Goal: Complete application form

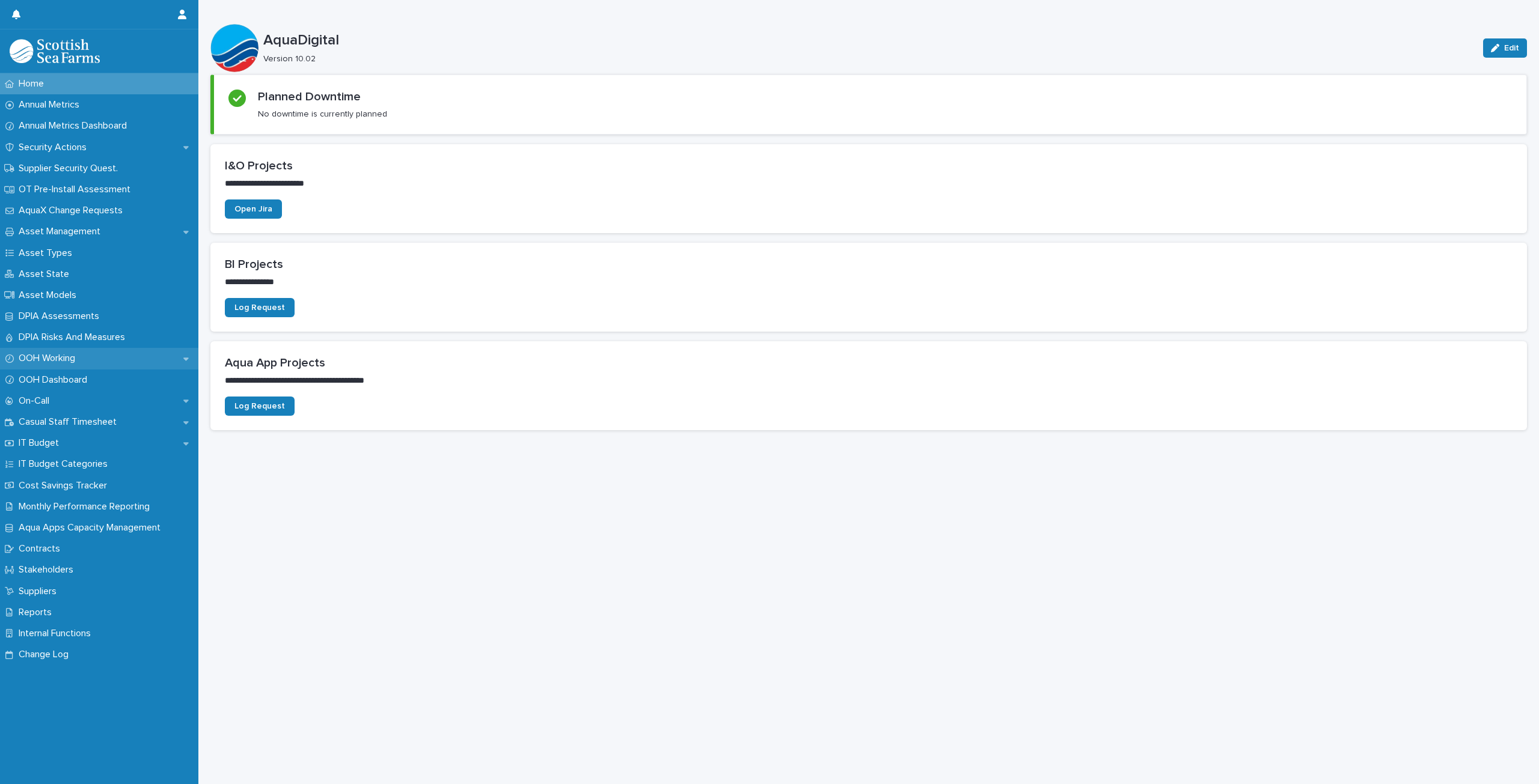
click at [72, 355] on p "OOH Working" at bounding box center [49, 359] width 71 height 12
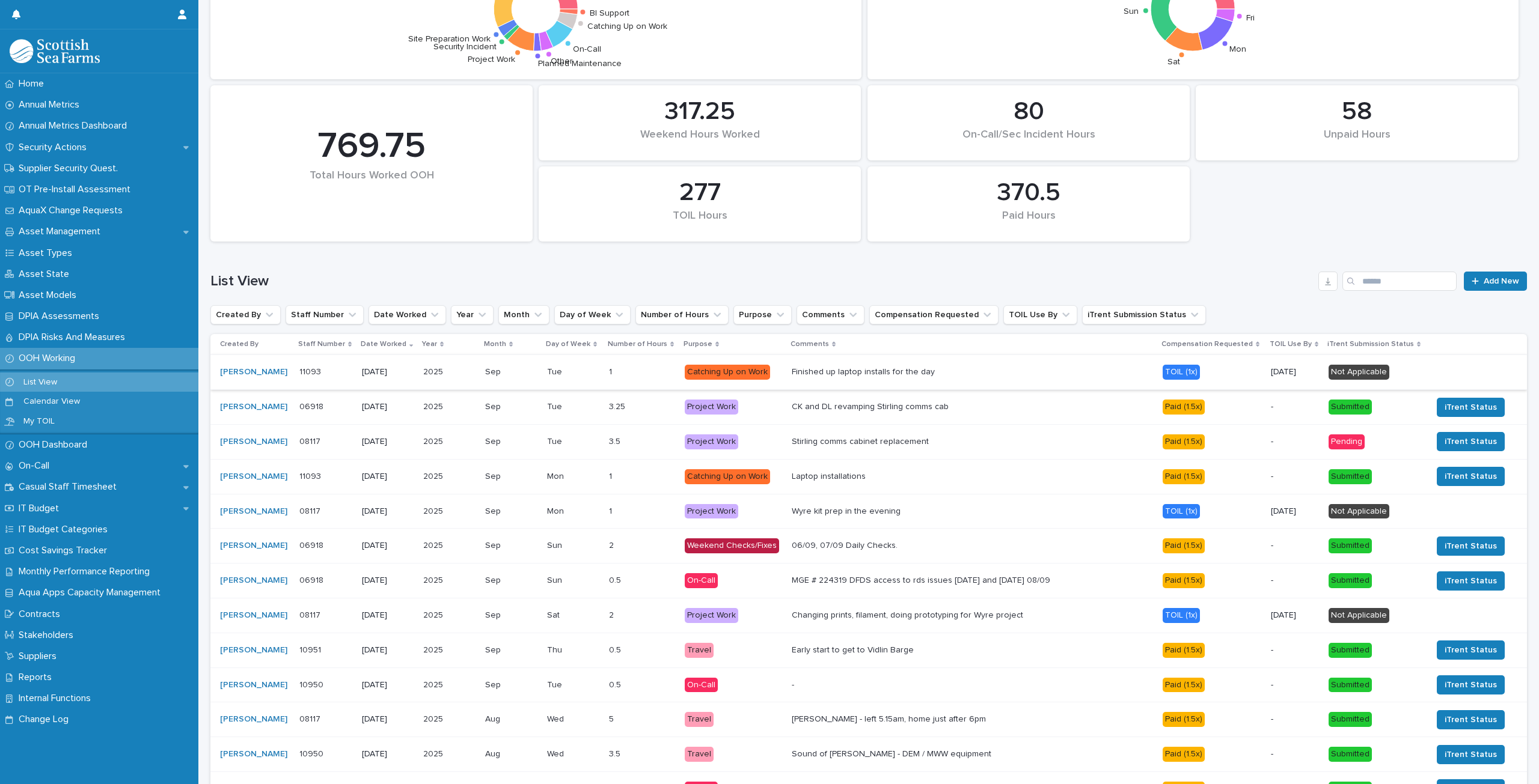
scroll to position [240, 0]
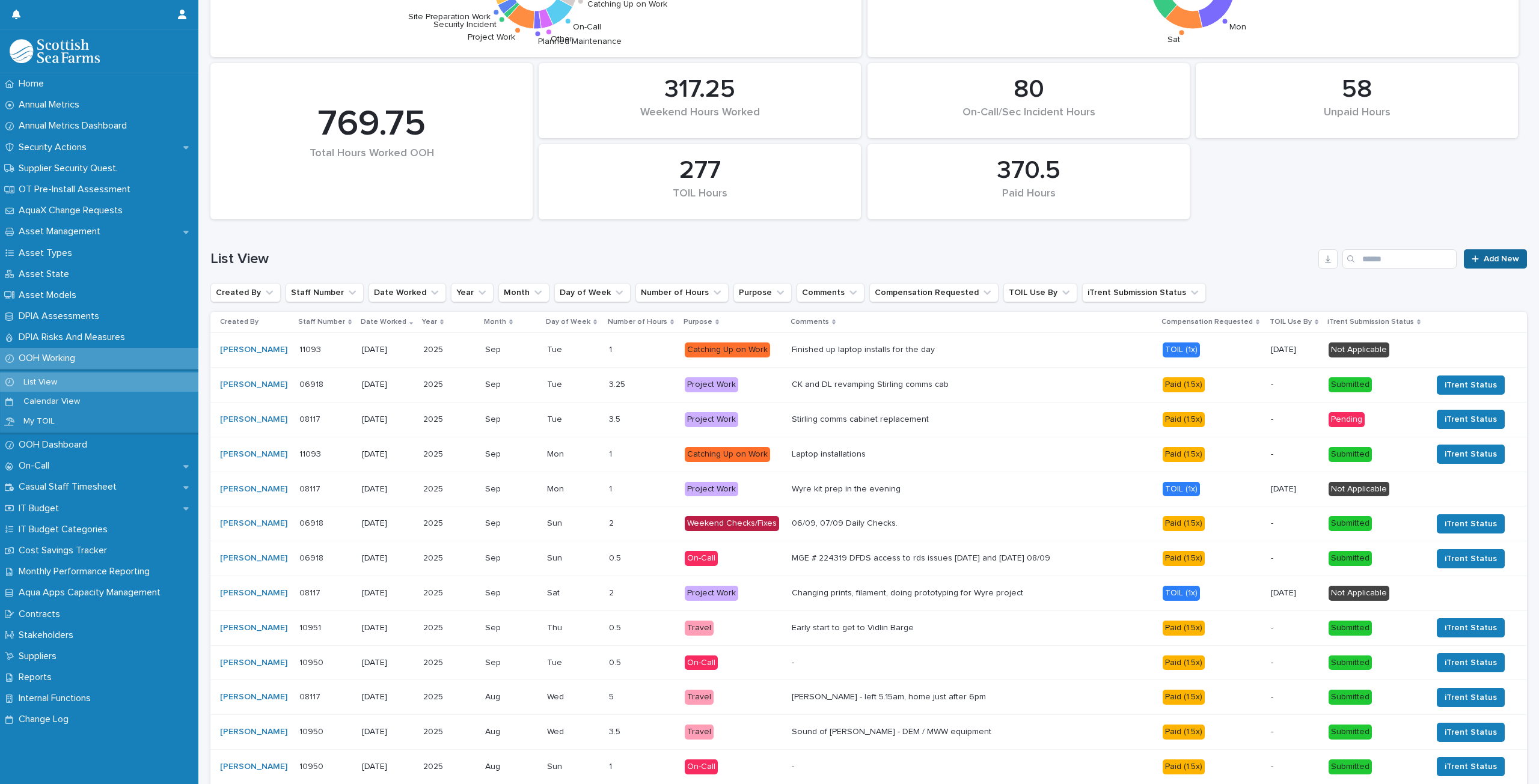
click at [1493, 262] on span "Add New" at bounding box center [1502, 259] width 35 height 8
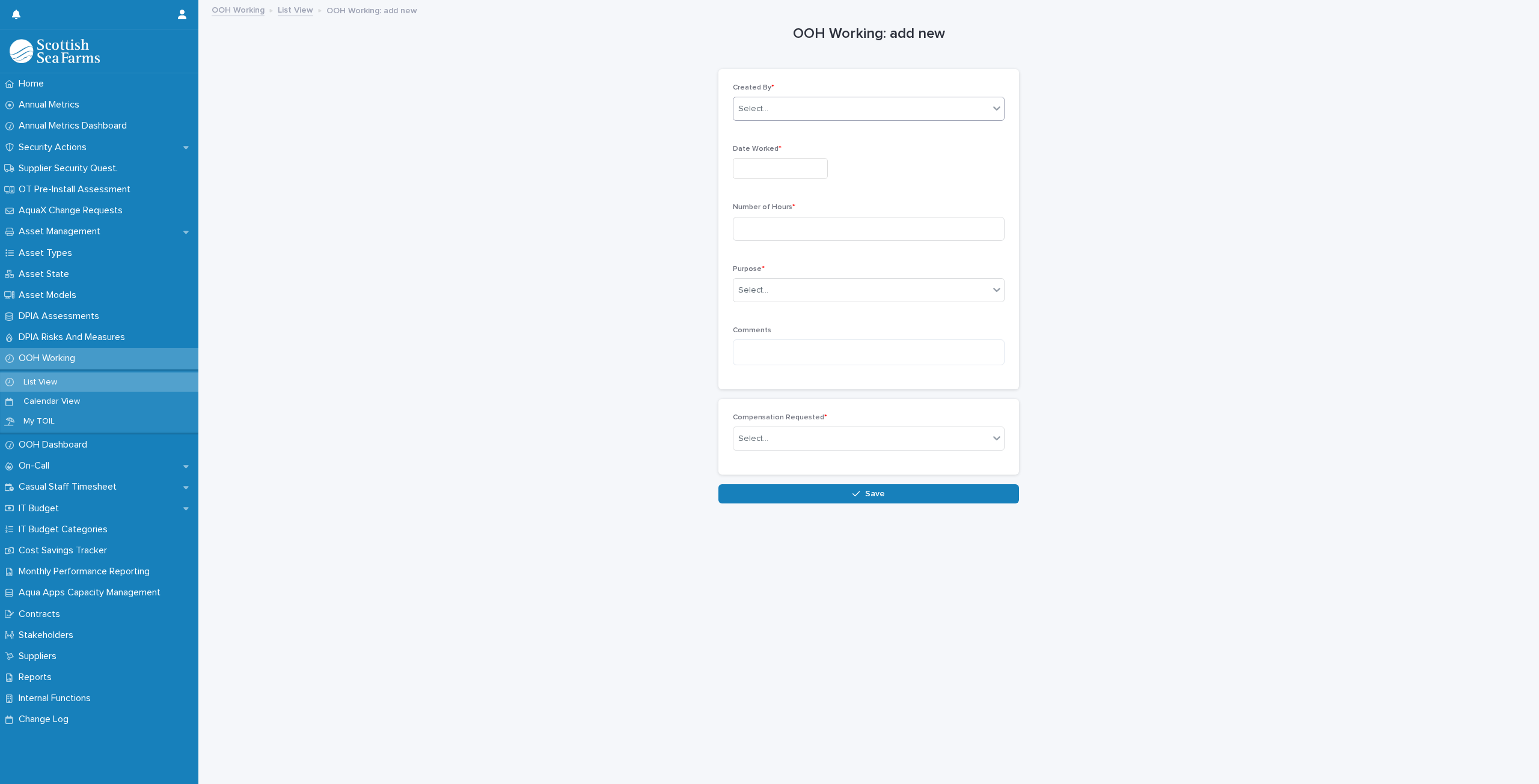
click at [783, 103] on div "Select..." at bounding box center [861, 109] width 255 height 20
click at [786, 174] on div "[PERSON_NAME]" at bounding box center [863, 173] width 270 height 21
click at [781, 173] on input "text" at bounding box center [781, 169] width 95 height 21
click at [812, 269] on div "13" at bounding box center [811, 270] width 16 height 16
type input "**********"
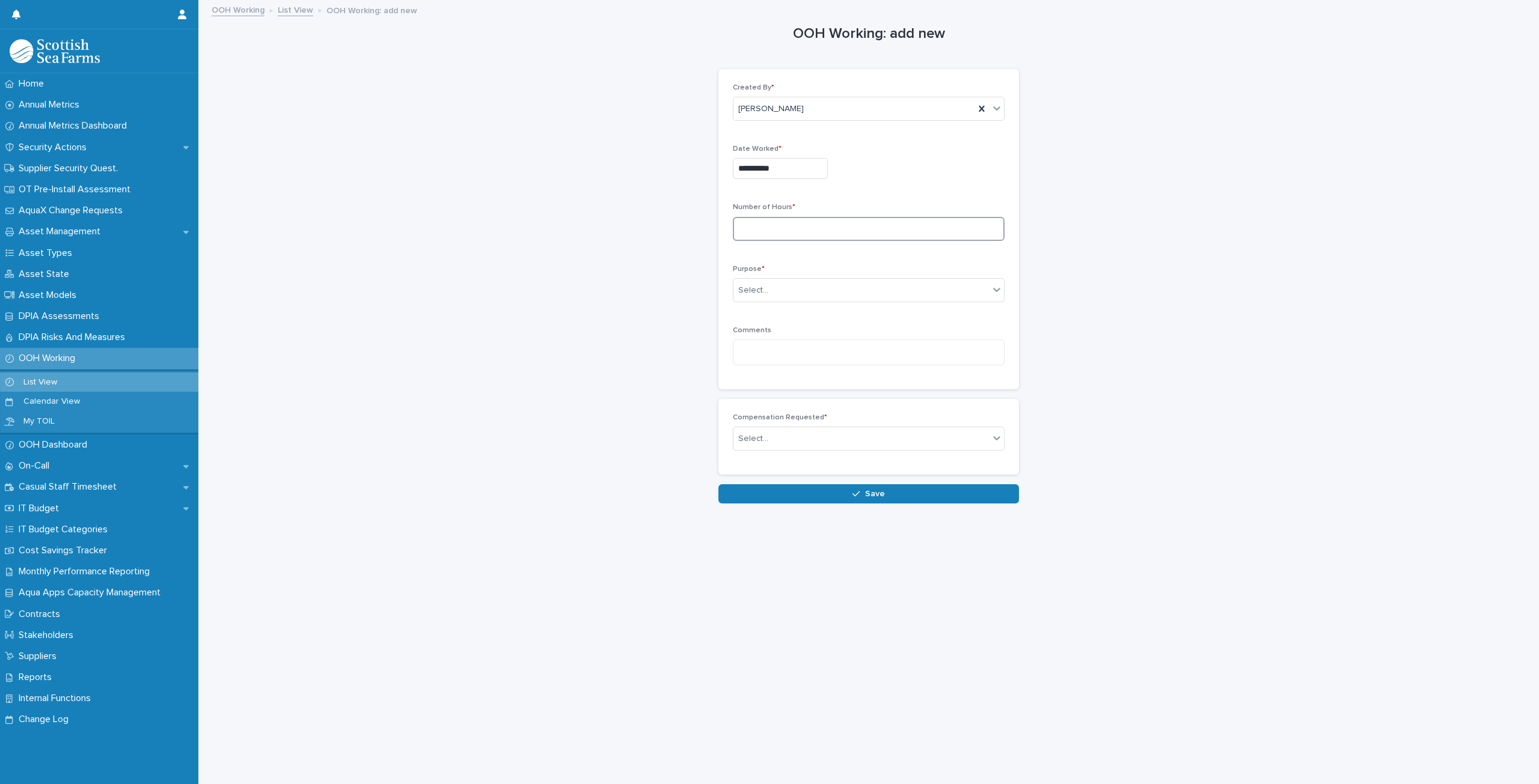
click at [798, 222] on input at bounding box center [869, 229] width 272 height 24
type input "***"
click at [528, 316] on div "**********" at bounding box center [869, 252] width 1317 height 502
click at [778, 288] on div "Select..." at bounding box center [861, 290] width 255 height 20
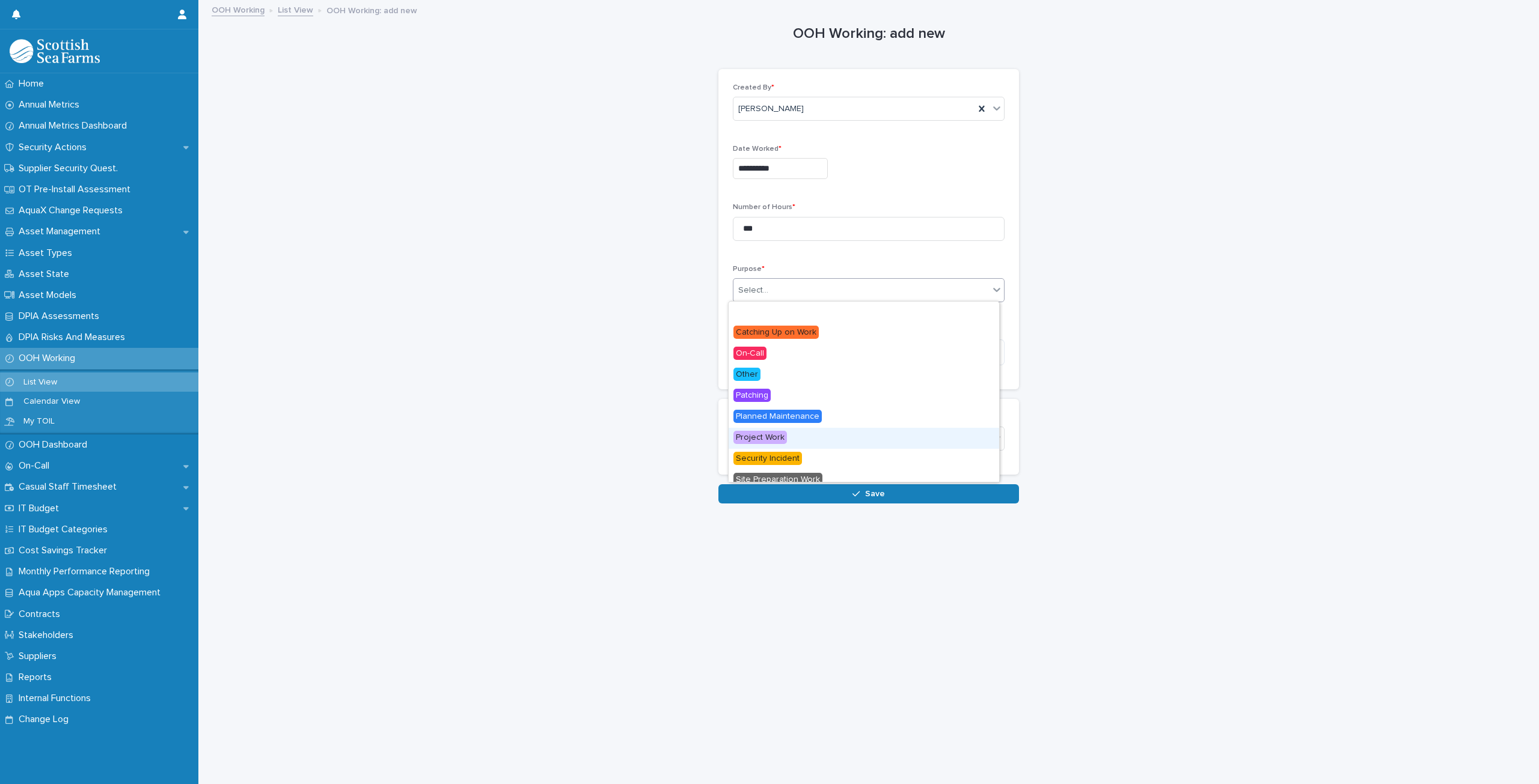
scroll to position [51, 0]
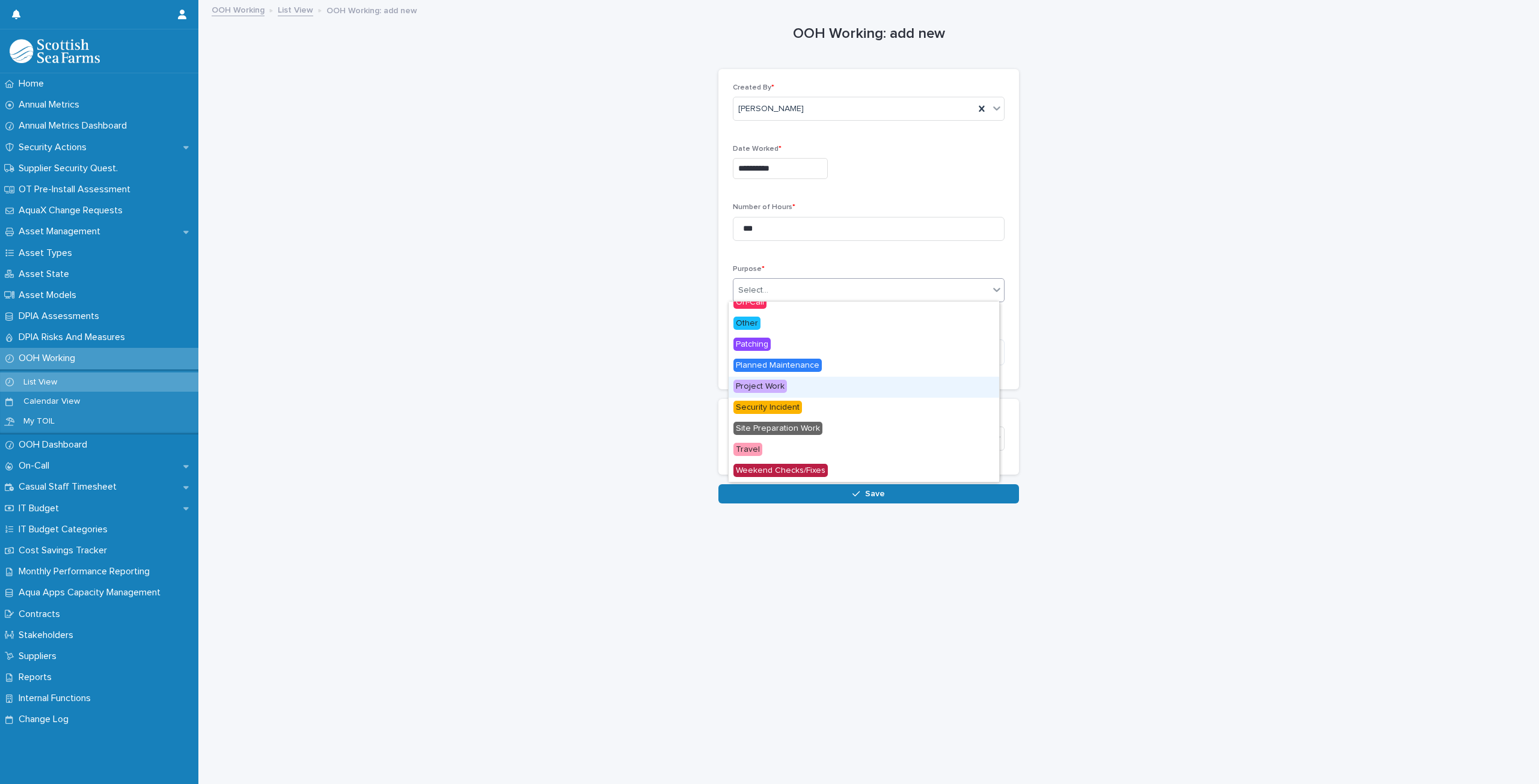
click at [765, 384] on span "Project Work" at bounding box center [760, 386] width 53 height 13
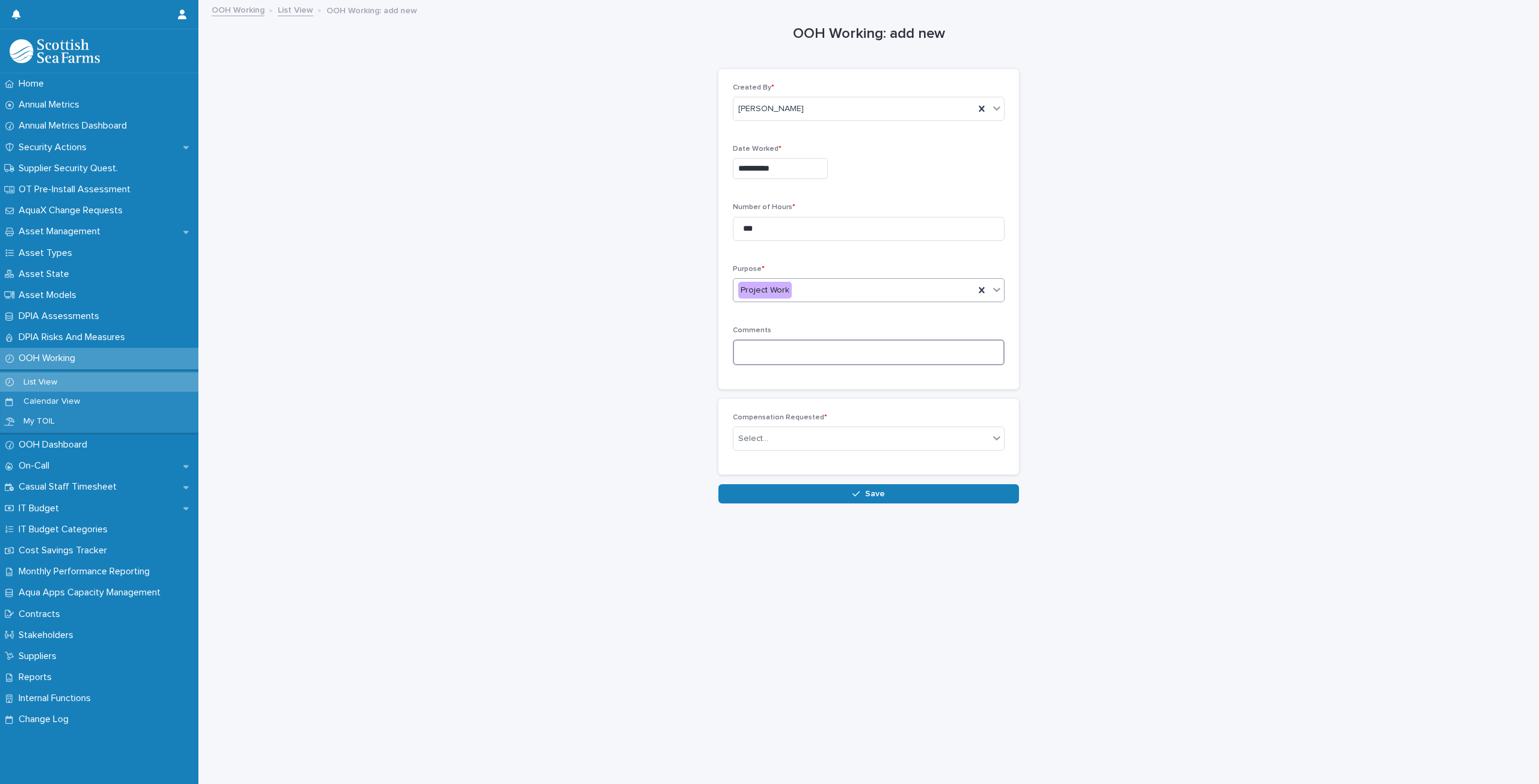
click at [768, 352] on textarea at bounding box center [869, 352] width 272 height 25
type textarea "**********"
click at [812, 438] on div "Select..." at bounding box center [861, 439] width 255 height 20
click at [767, 479] on span "Paid (1.5x)" at bounding box center [755, 480] width 42 height 13
click at [786, 489] on button "Save" at bounding box center [869, 494] width 300 height 20
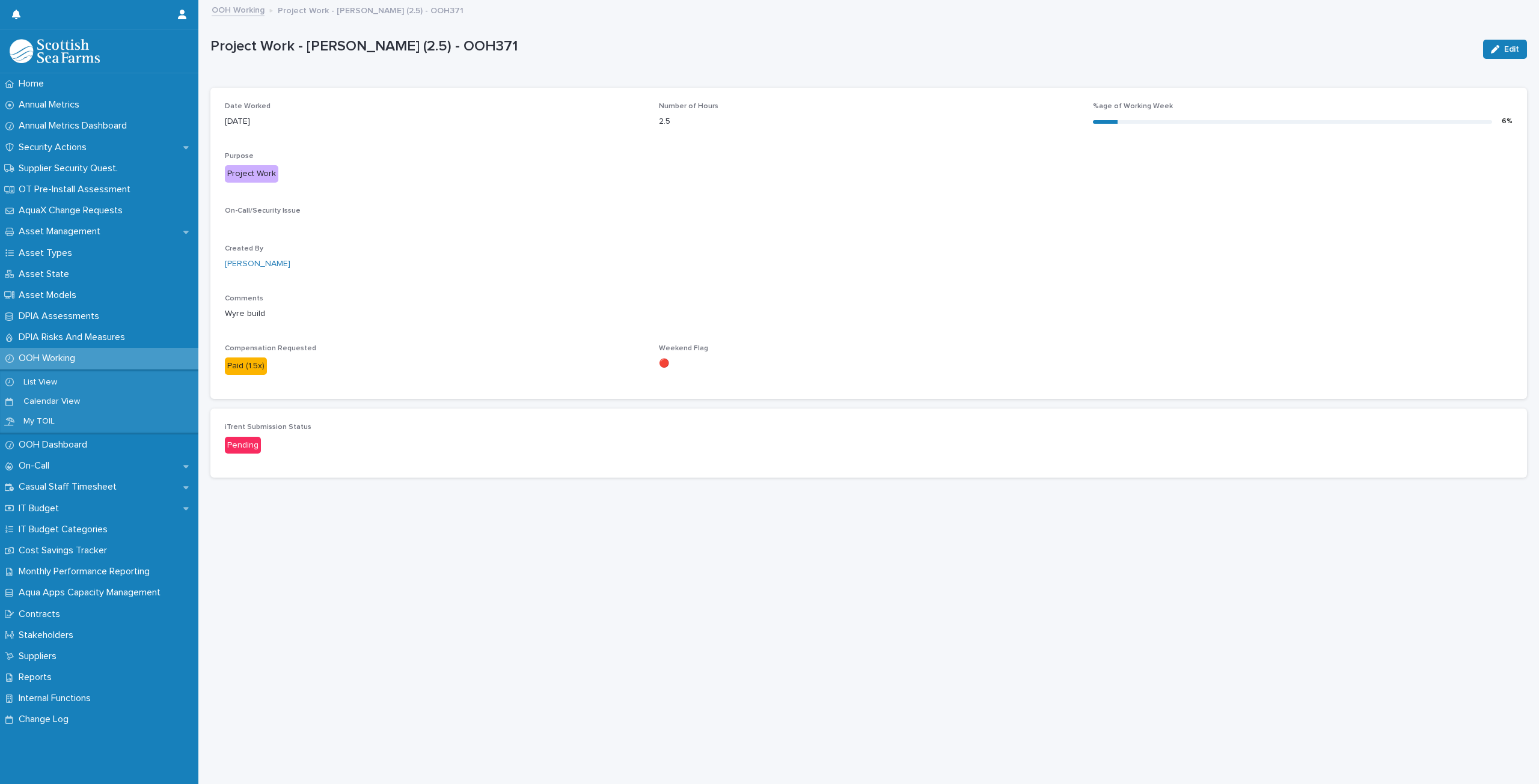
click at [61, 354] on p "OOH Working" at bounding box center [49, 359] width 71 height 12
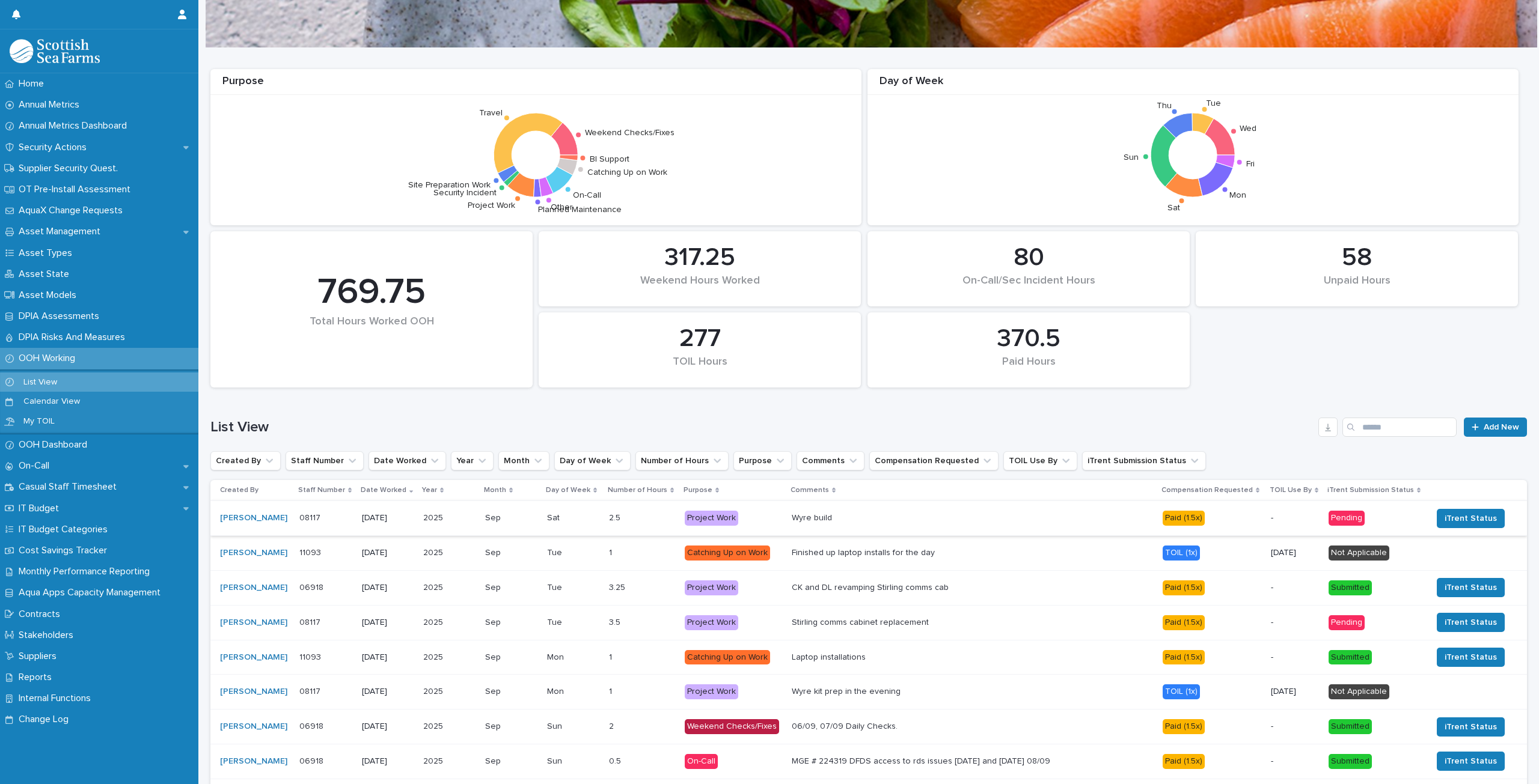
scroll to position [120, 0]
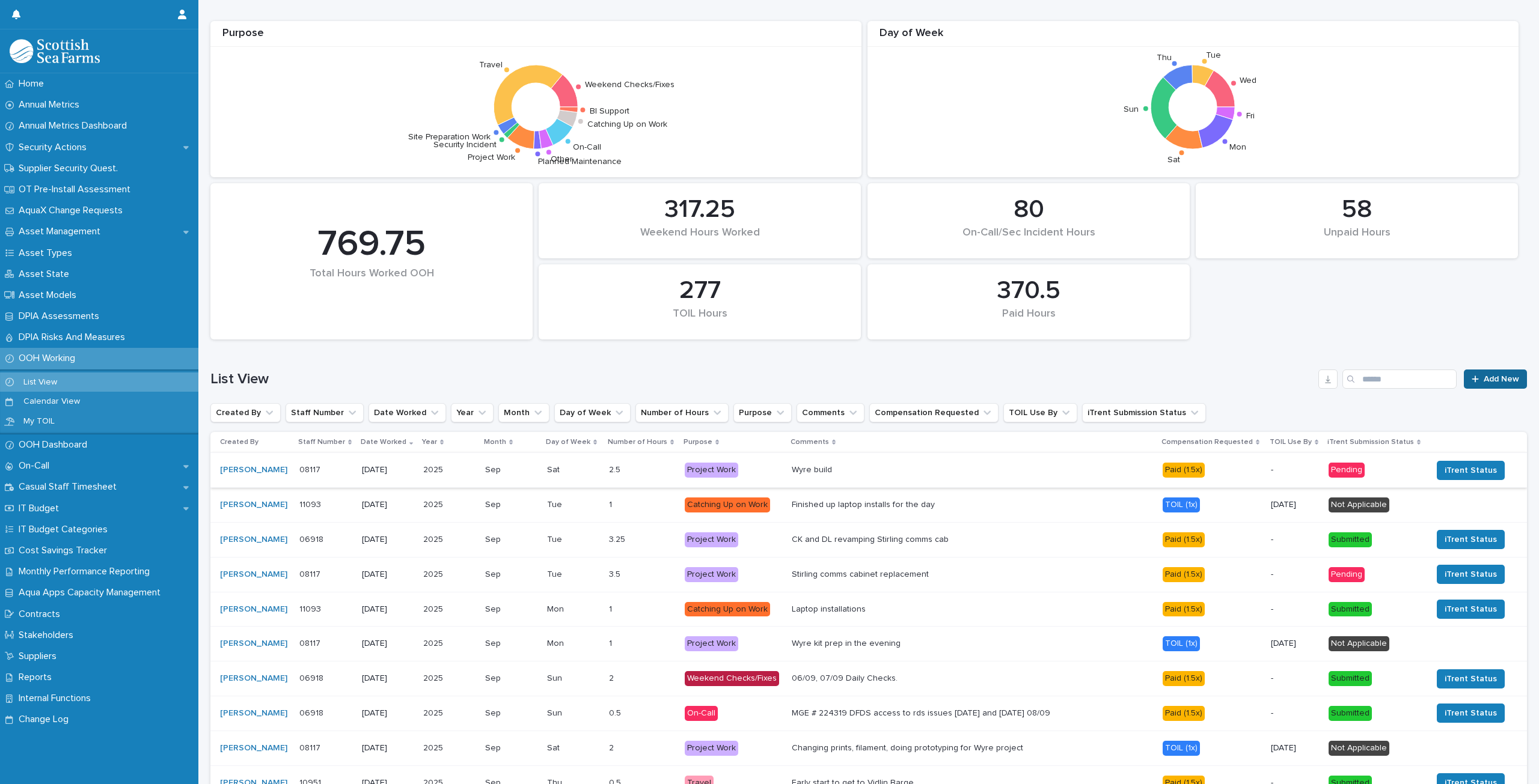
click at [1506, 378] on span "Add New" at bounding box center [1502, 379] width 35 height 8
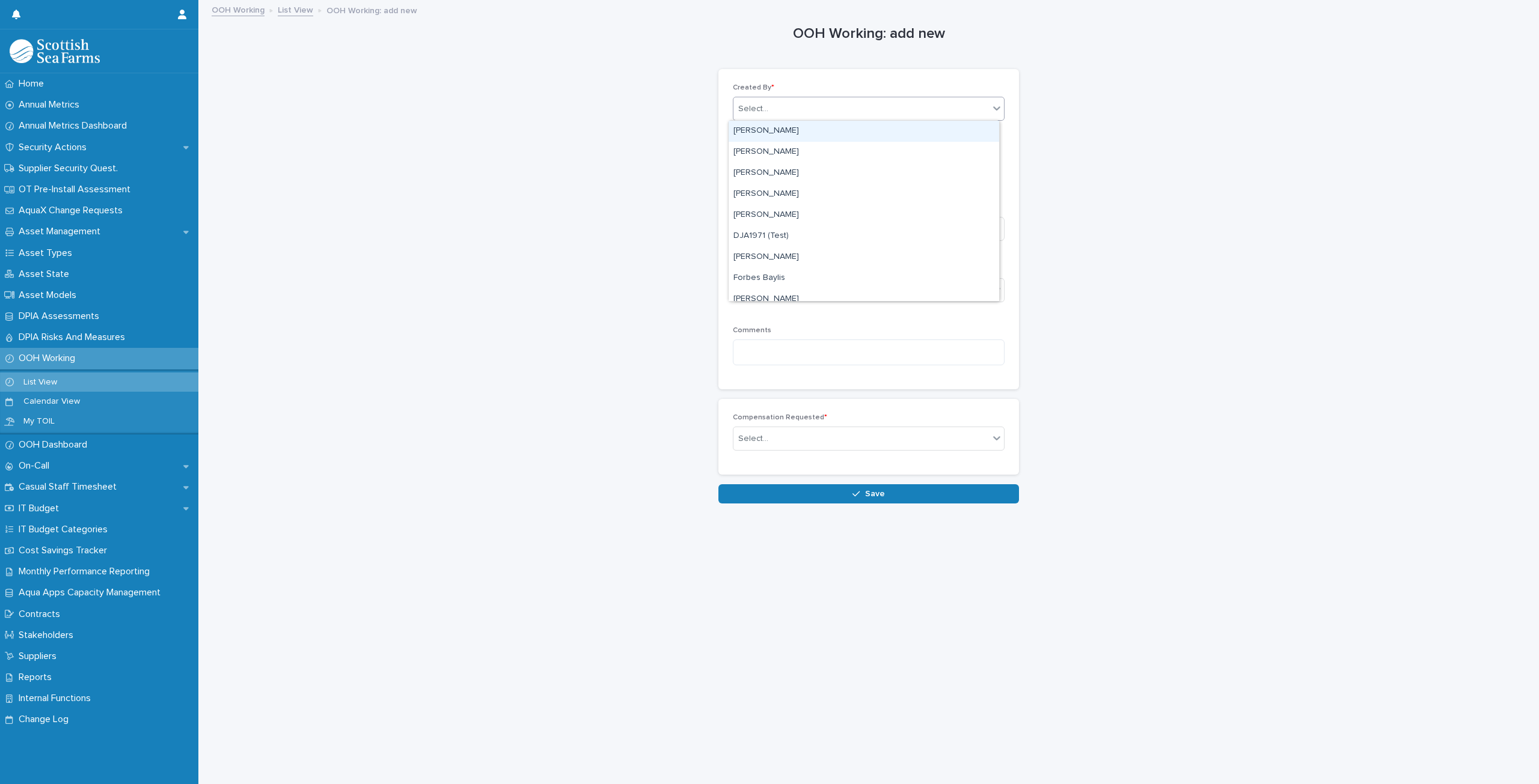
click at [783, 105] on div "Select..." at bounding box center [861, 109] width 255 height 20
click at [774, 176] on div "[PERSON_NAME]" at bounding box center [863, 173] width 270 height 21
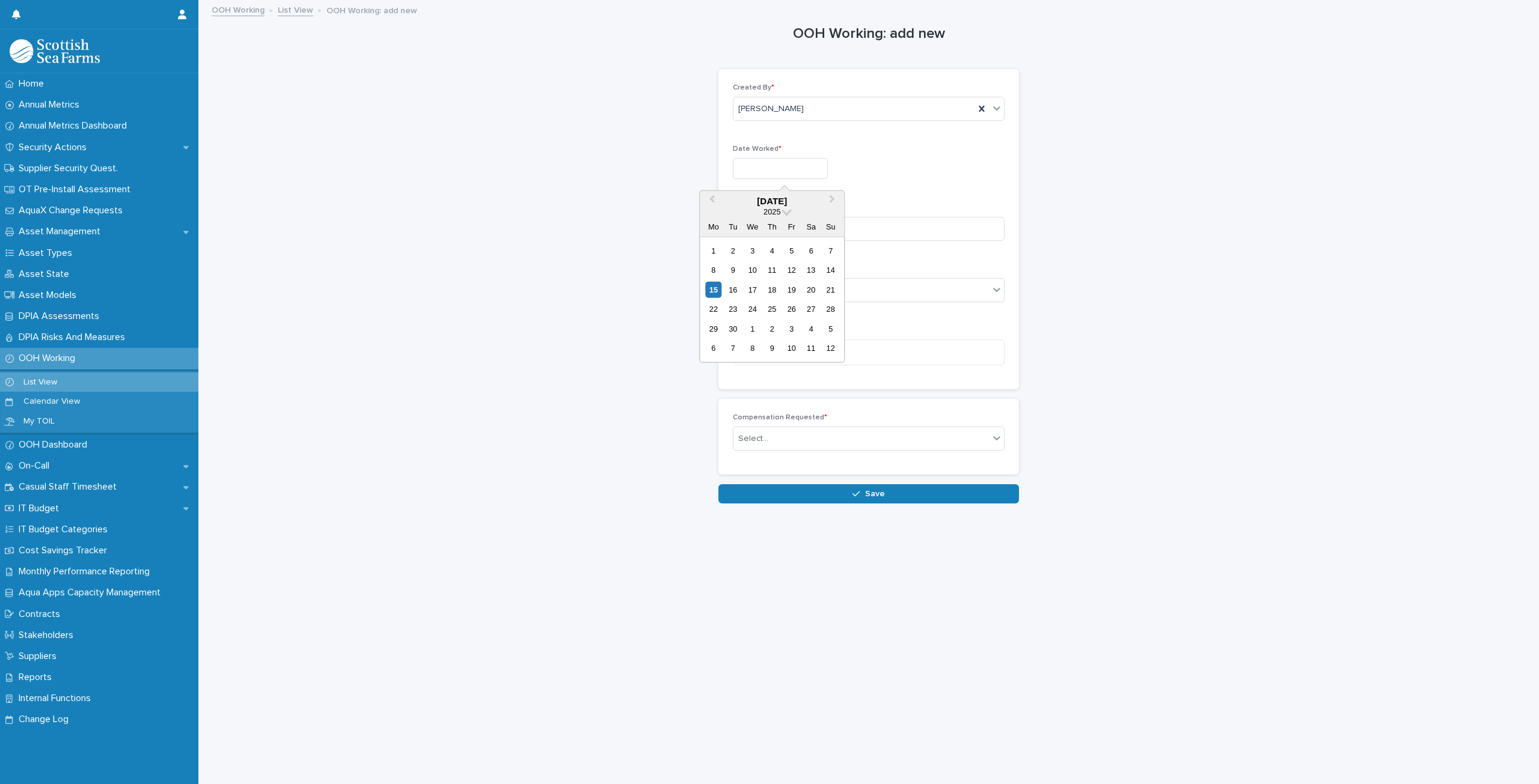
click at [773, 173] on input "text" at bounding box center [781, 169] width 95 height 21
click at [775, 270] on div "11" at bounding box center [772, 270] width 16 height 16
type input "**********"
click at [777, 226] on input at bounding box center [869, 229] width 272 height 24
type input "*"
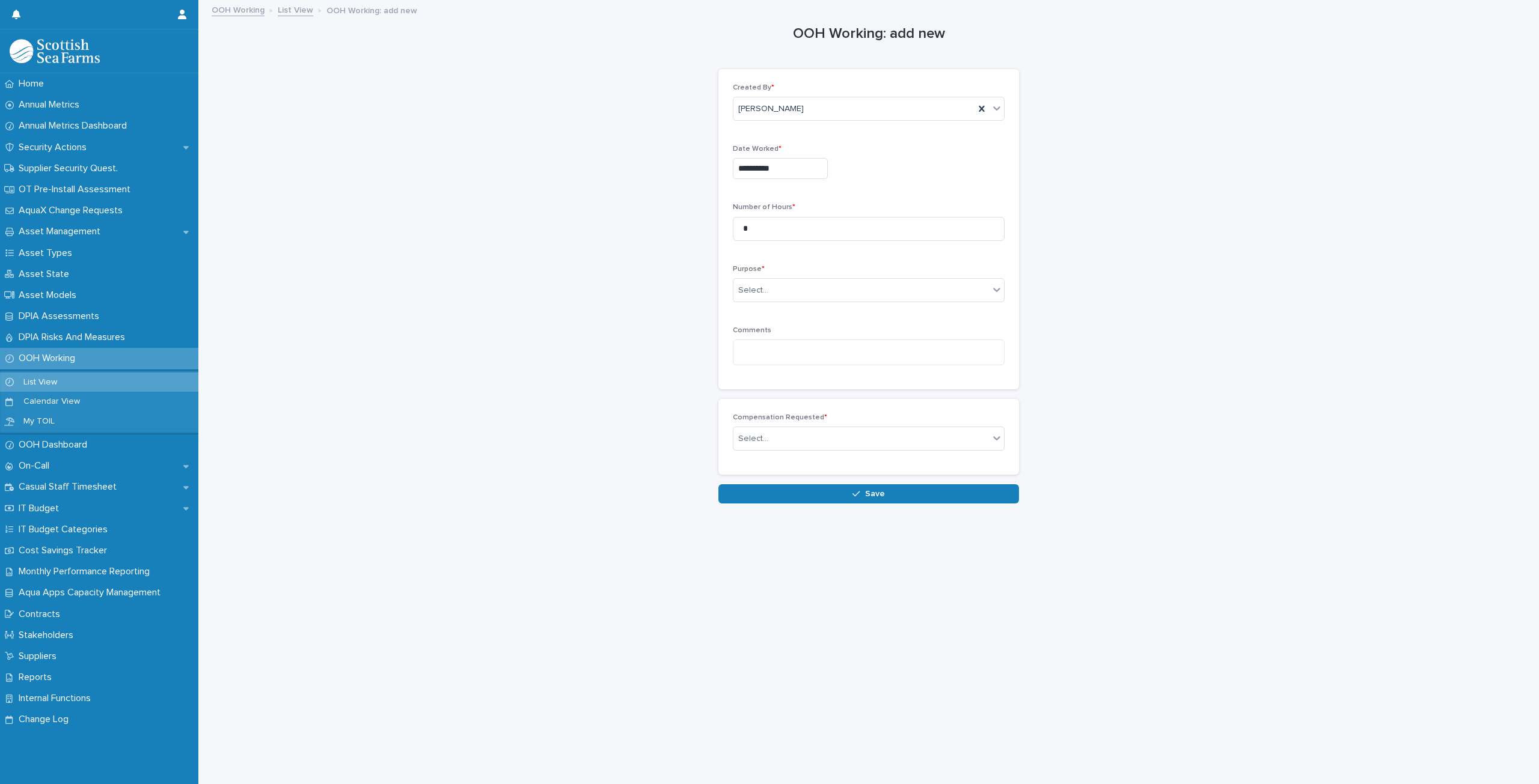
click at [644, 311] on div "**********" at bounding box center [869, 252] width 1317 height 502
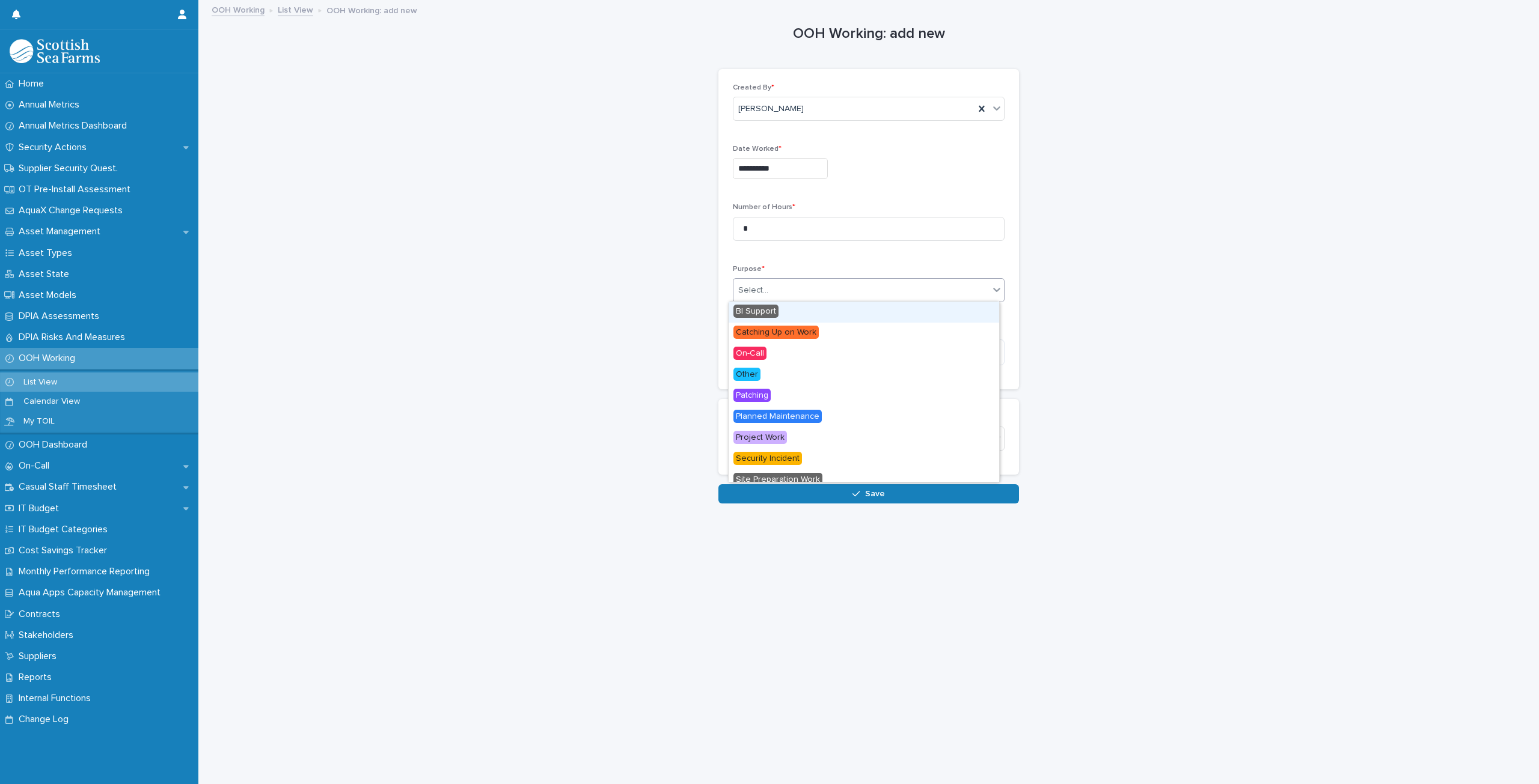
click at [751, 282] on div "Select..." at bounding box center [861, 290] width 255 height 20
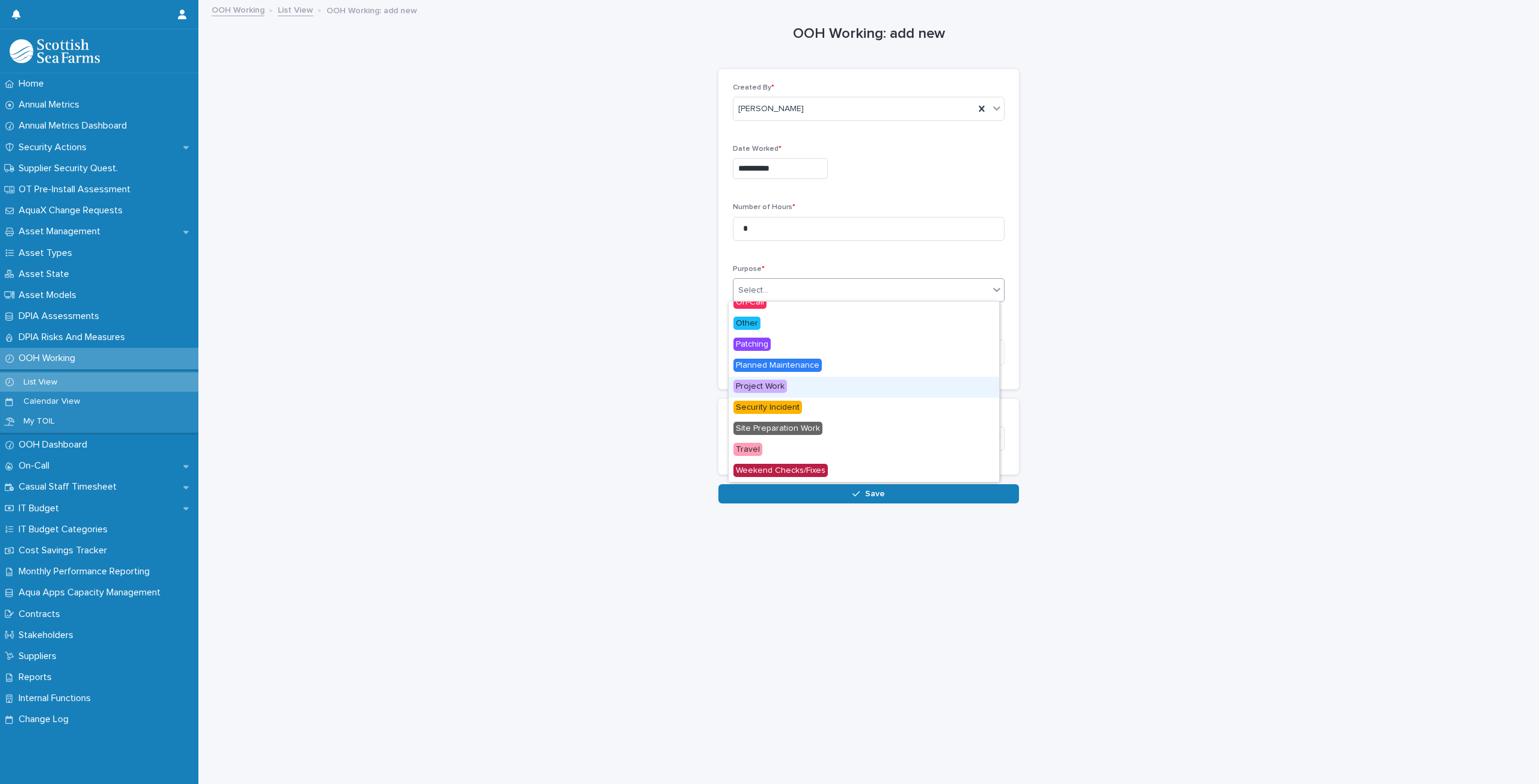
click at [779, 390] on span "Project Work" at bounding box center [760, 386] width 53 height 13
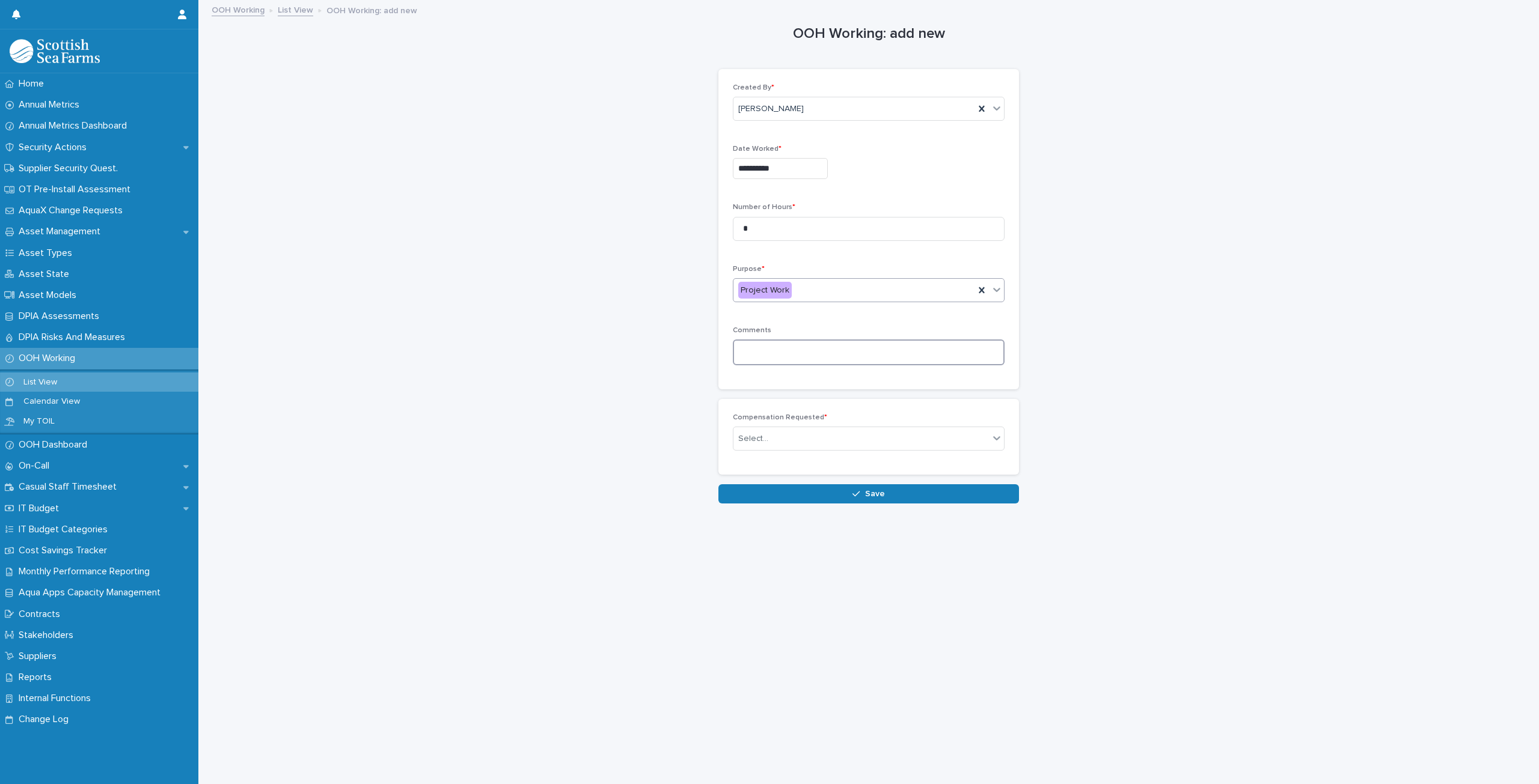
click at [765, 343] on textarea at bounding box center [869, 352] width 272 height 25
type textarea "**********"
click at [773, 448] on div "Compensation Requested * Select..." at bounding box center [869, 437] width 272 height 47
click at [771, 440] on div "Select..." at bounding box center [861, 439] width 255 height 20
click at [758, 456] on span "TOIL (1x)" at bounding box center [752, 459] width 37 height 13
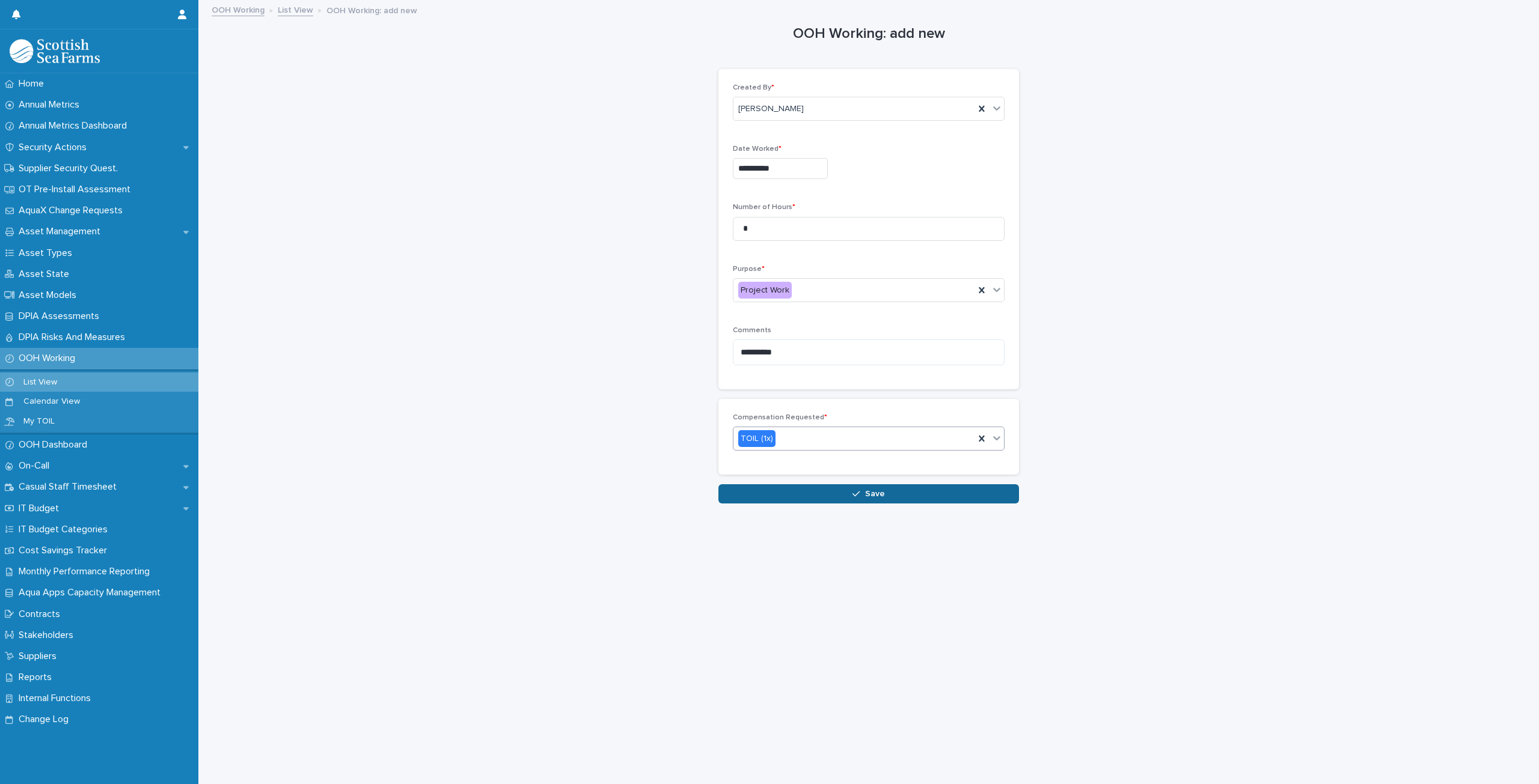
click at [773, 494] on button "Save" at bounding box center [869, 494] width 300 height 20
